Goal: Task Accomplishment & Management: Use online tool/utility

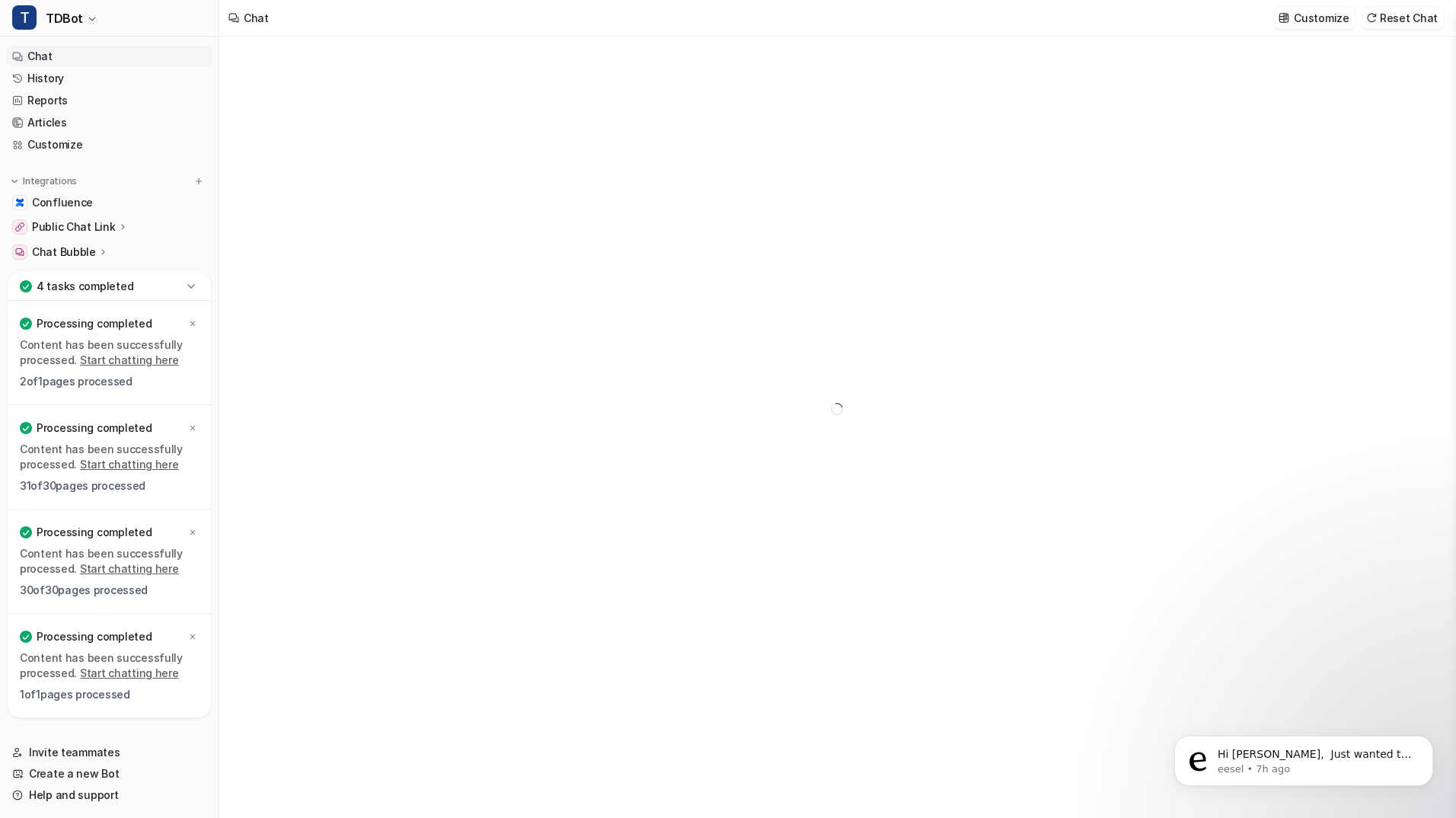
type textarea "**********"
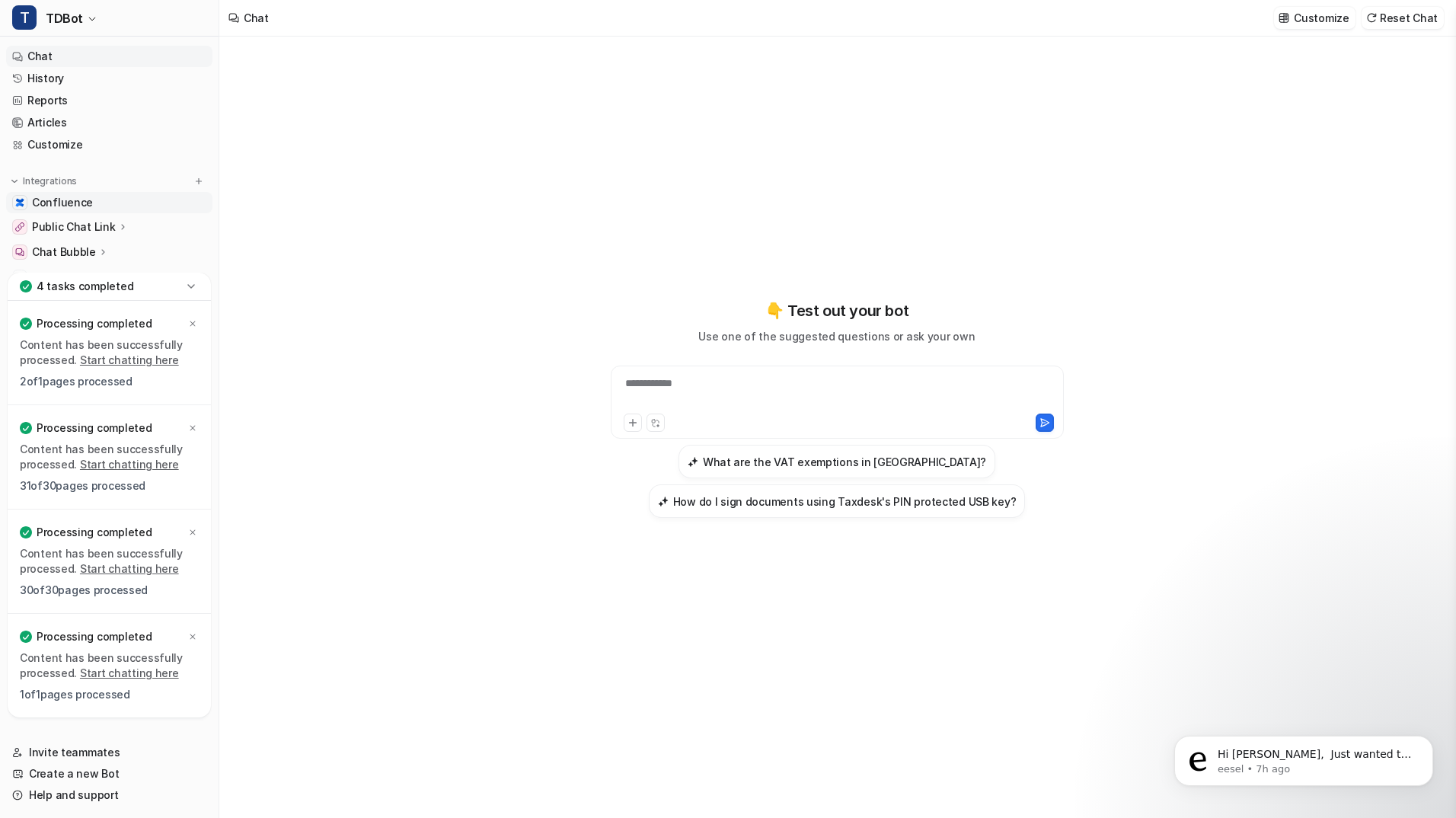
click at [118, 198] on link "Confluence" at bounding box center [109, 203] width 206 height 22
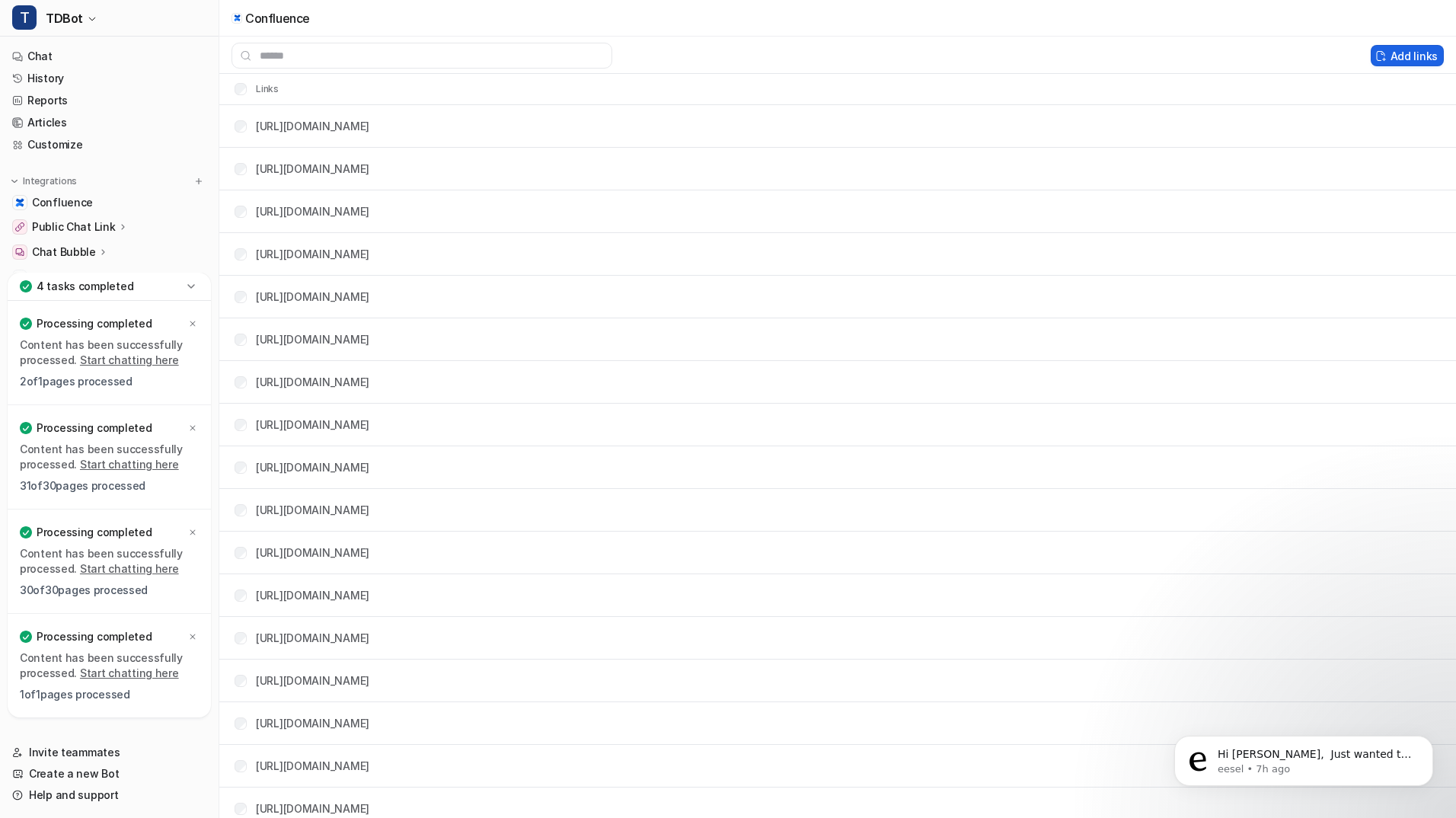
click at [1423, 50] on button "Add links" at bounding box center [1406, 56] width 73 height 22
click at [1419, 51] on button "Add links" at bounding box center [1406, 56] width 73 height 22
click at [1404, 56] on button "Add links" at bounding box center [1406, 56] width 73 height 22
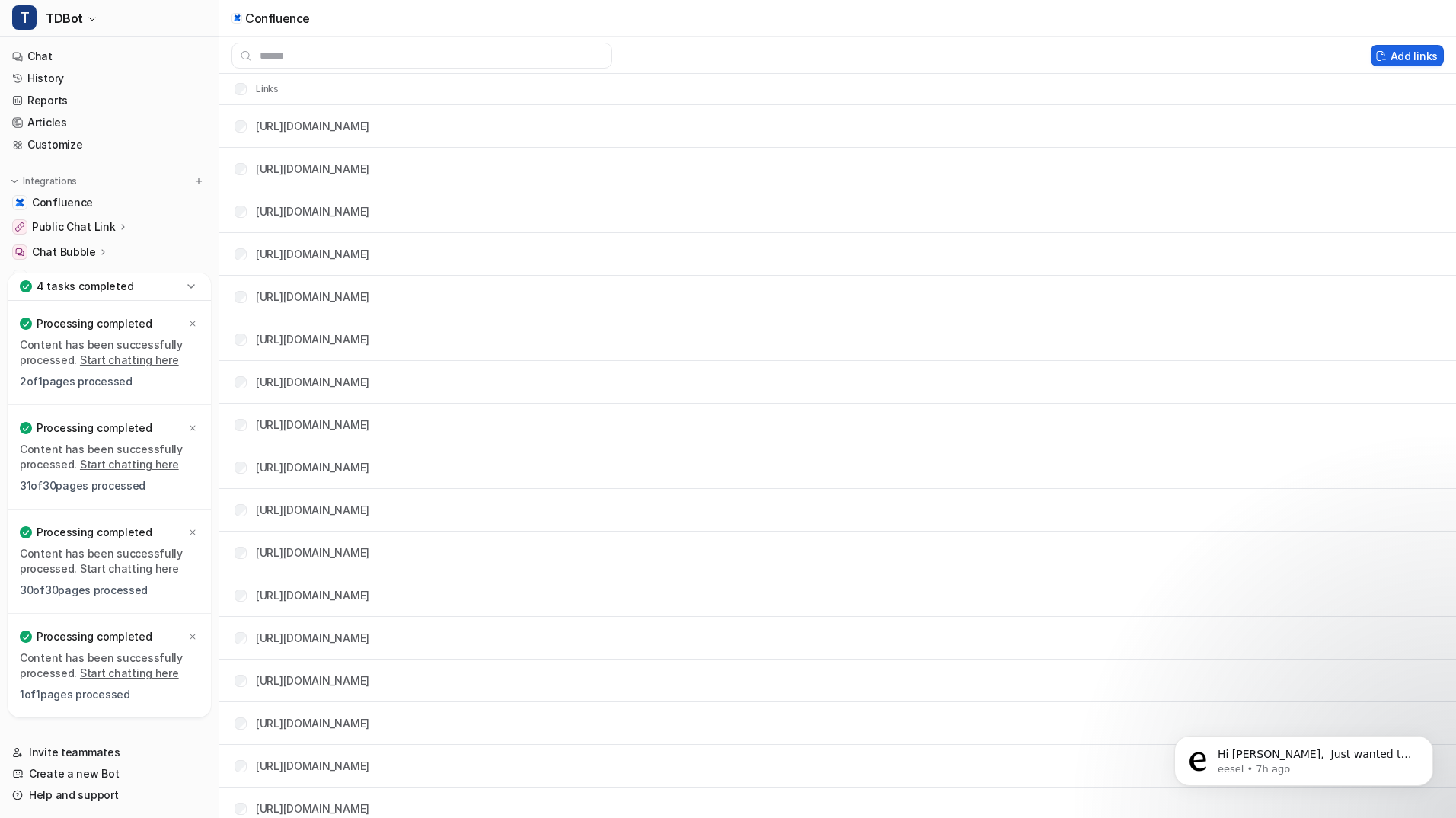
click at [1399, 57] on button "Add links" at bounding box center [1406, 56] width 73 height 22
